Goal: Complete application form

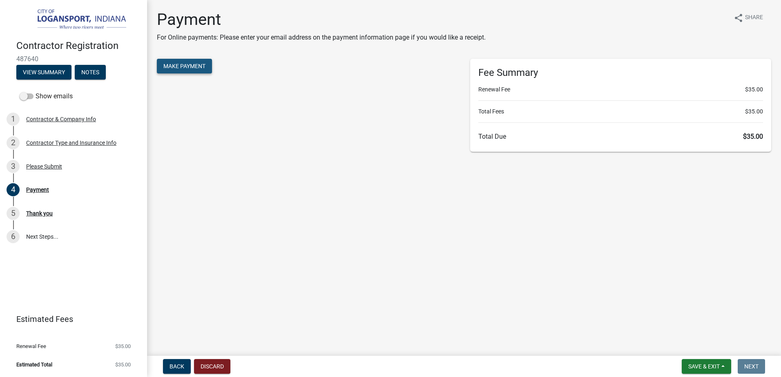
click at [174, 69] on span "Make Payment" at bounding box center [184, 66] width 42 height 7
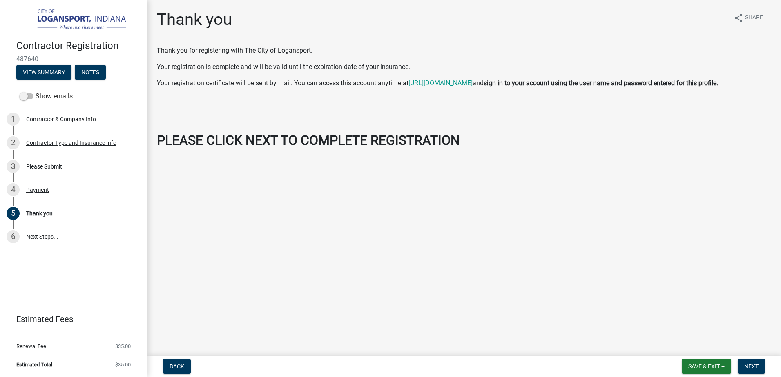
click at [752, 359] on nav "Back Save & Exit Save Save & Exit Next" at bounding box center [464, 366] width 634 height 21
click at [749, 366] on span "Next" at bounding box center [751, 367] width 14 height 7
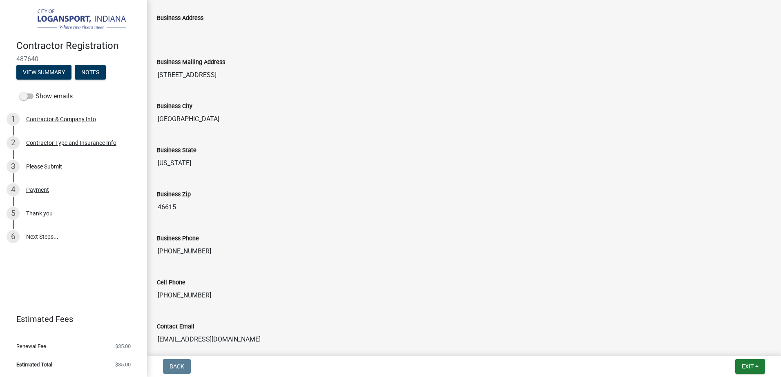
scroll to position [531, 0]
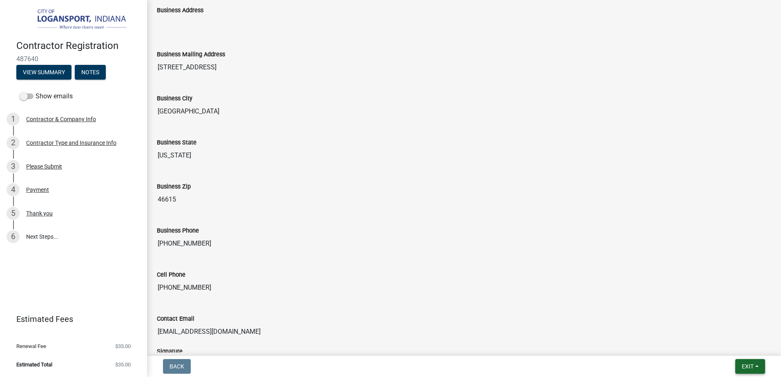
click at [746, 368] on span "Exit" at bounding box center [748, 367] width 12 height 7
click at [737, 346] on button "Save & Exit" at bounding box center [732, 346] width 65 height 20
